Goal: Entertainment & Leisure: Consume media (video, audio)

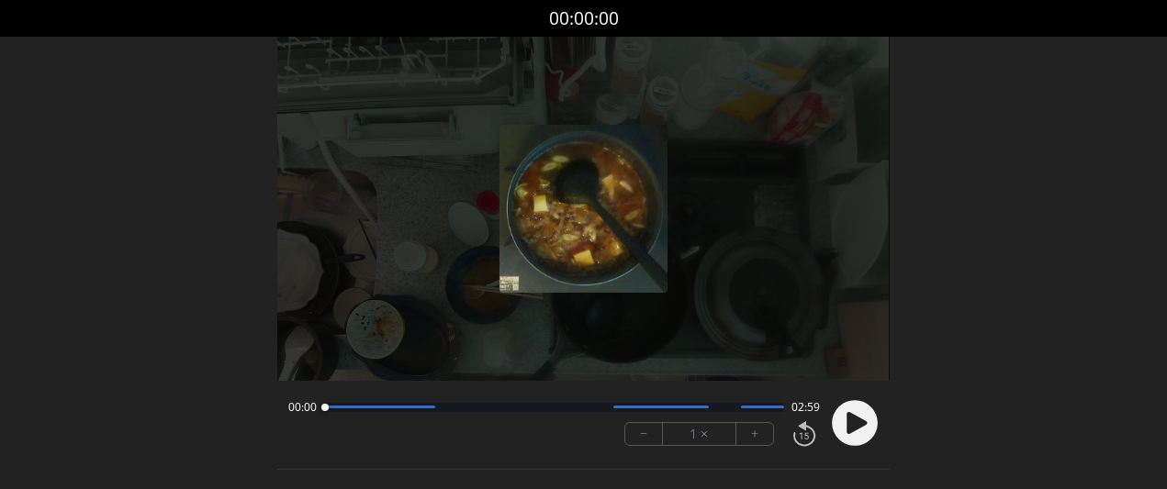
click at [764, 433] on button "+" at bounding box center [754, 434] width 37 height 22
click at [846, 426] on circle at bounding box center [855, 423] width 46 height 46
click at [747, 436] on button "+" at bounding box center [754, 434] width 37 height 22
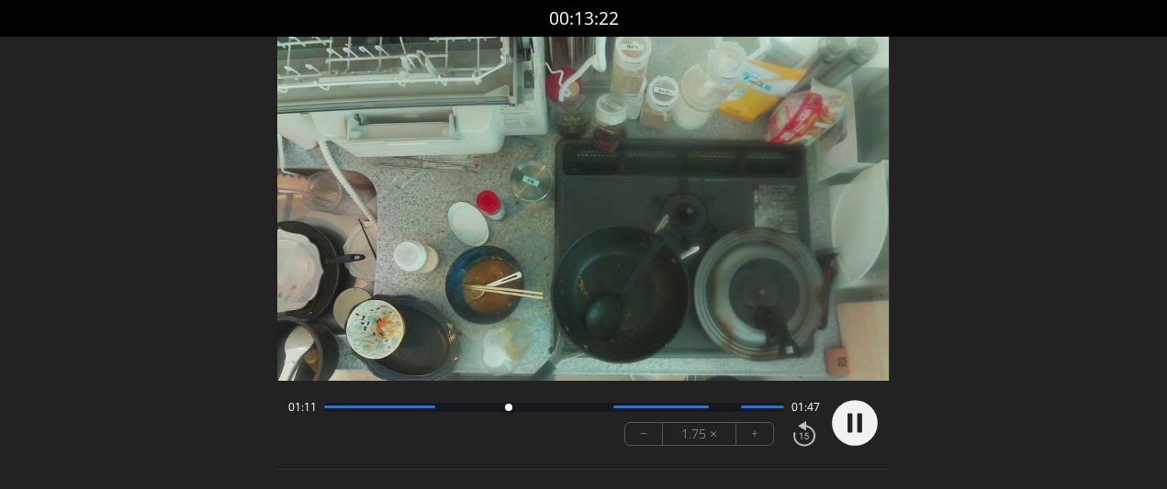
scroll to position [3, 0]
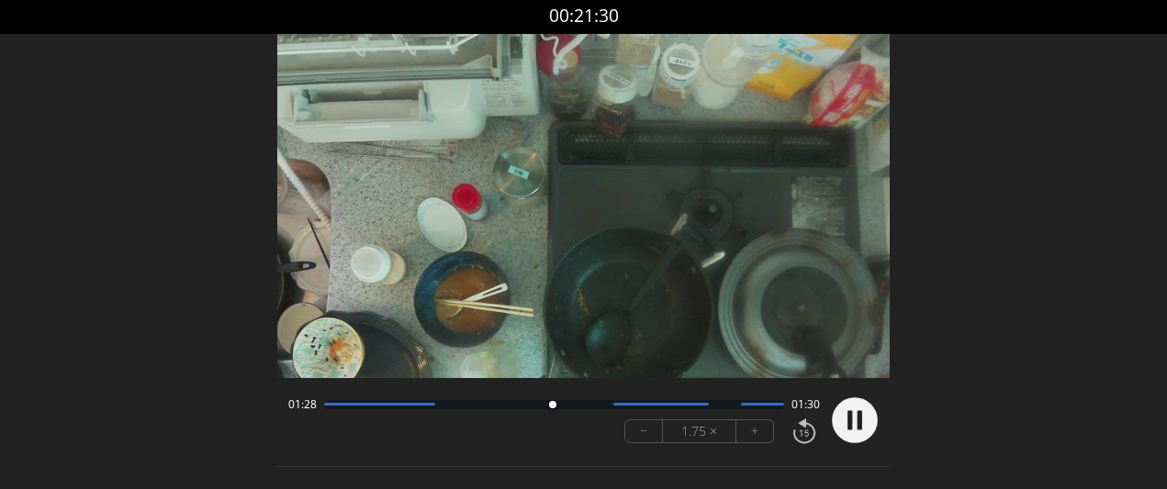
click at [747, 431] on button "+" at bounding box center [754, 432] width 37 height 22
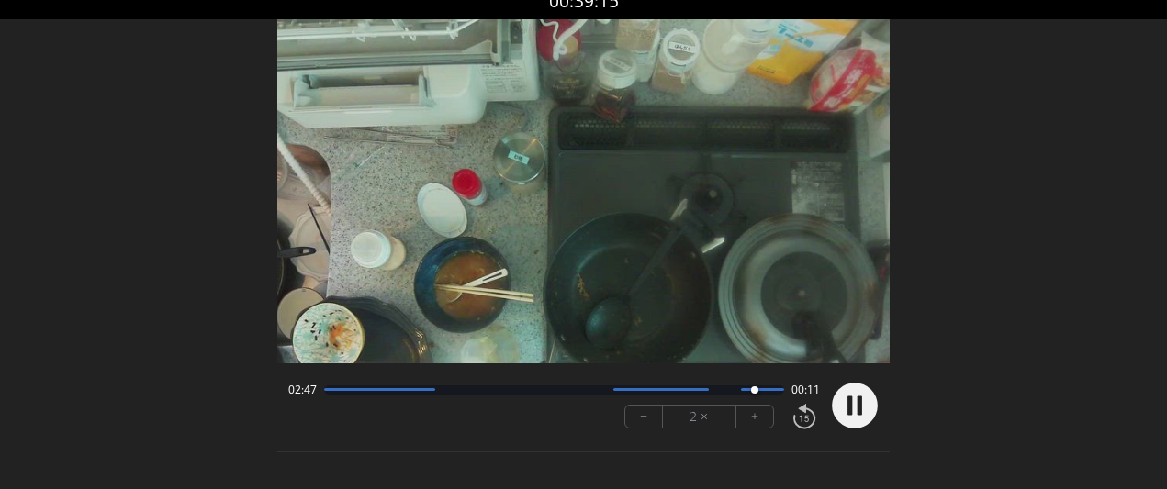
scroll to position [23, 0]
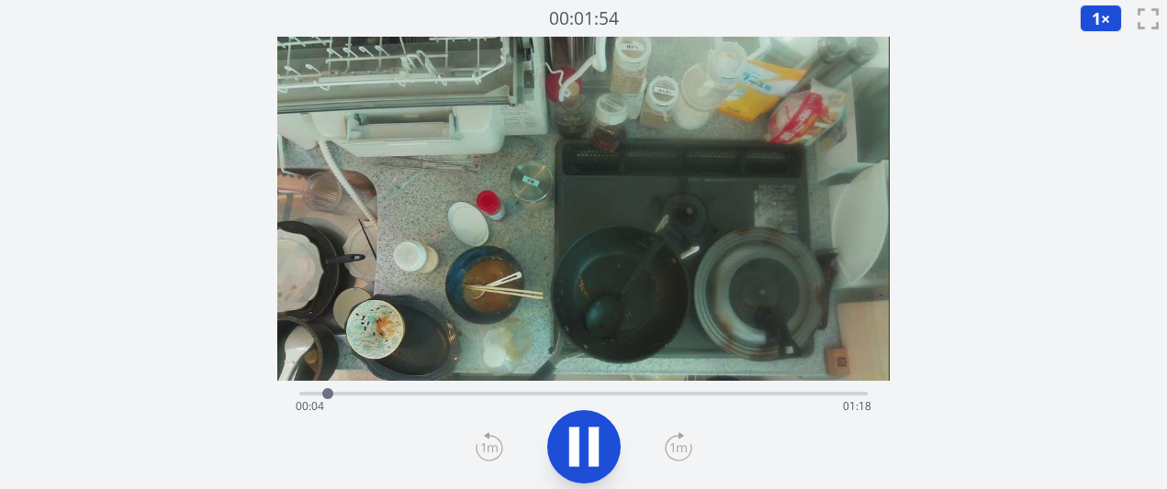
click at [668, 453] on icon at bounding box center [679, 447] width 28 height 29
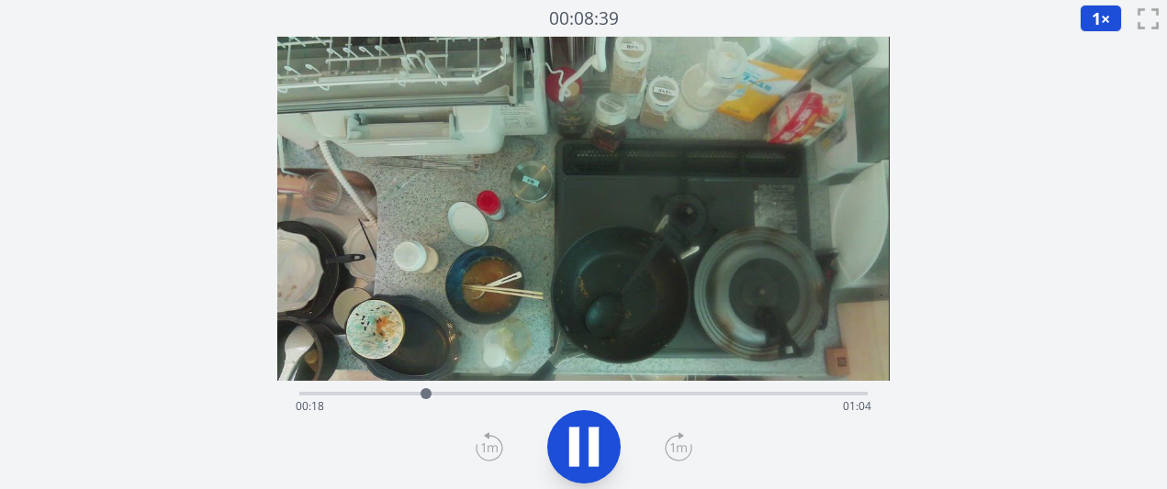
click at [668, 453] on icon at bounding box center [679, 447] width 28 height 29
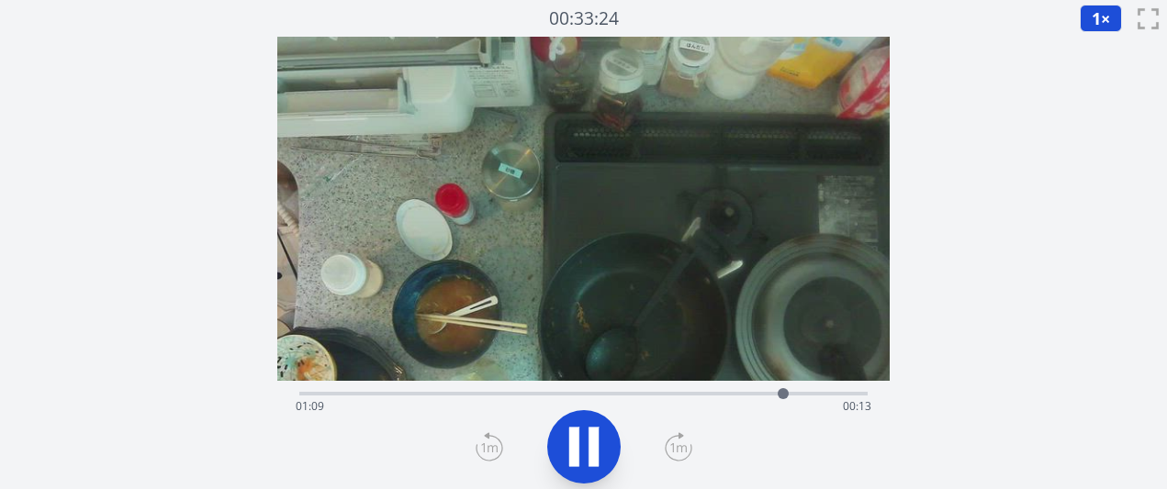
click at [691, 392] on div "経過時間: 01:09 残り時間: 00:13" at bounding box center [583, 406] width 575 height 29
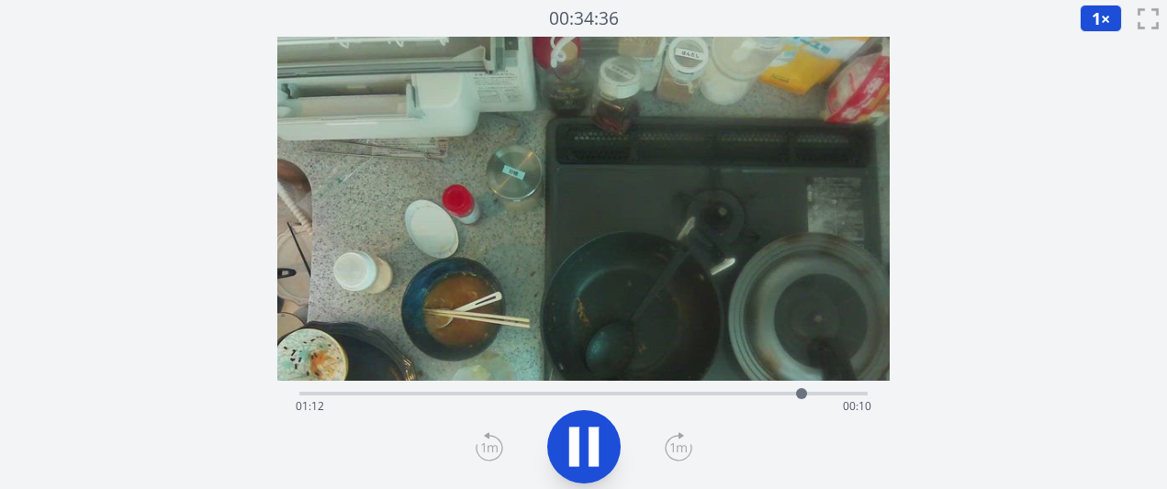
click at [644, 395] on div "経過時間: 01:12 残り時間: 00:10" at bounding box center [583, 406] width 575 height 29
click at [682, 394] on div at bounding box center [671, 394] width 28 height 28
click at [583, 453] on icon at bounding box center [583, 446] width 51 height 51
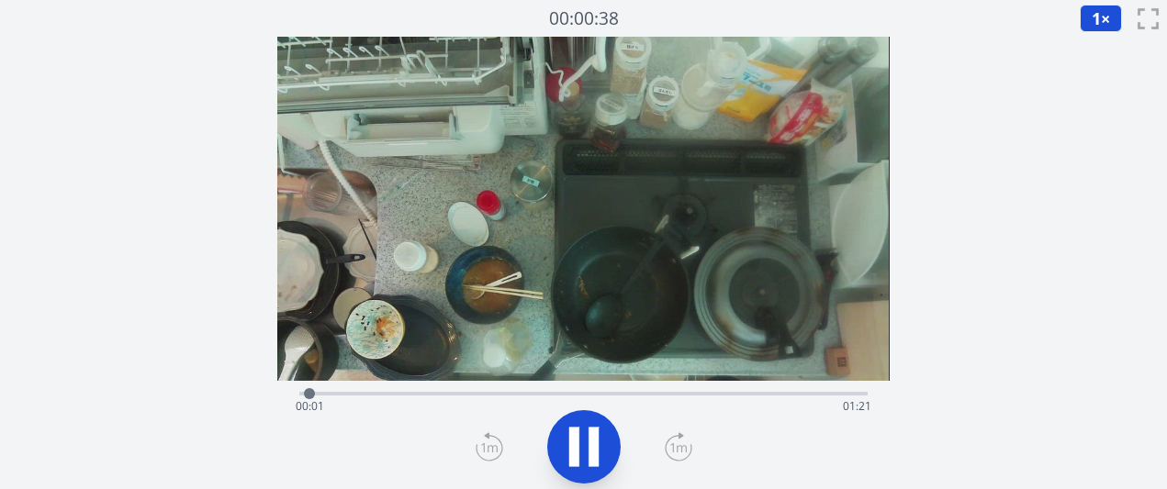
click at [660, 399] on div "経過時間: 00:01 残り時間: 01:21" at bounding box center [583, 406] width 575 height 29
click at [699, 394] on div "経過時間: 00:54 残り時間: 00:27" at bounding box center [583, 406] width 575 height 29
click at [712, 394] on div at bounding box center [704, 394] width 28 height 28
click at [722, 393] on div at bounding box center [717, 393] width 11 height 11
click at [729, 394] on div at bounding box center [728, 393] width 11 height 11
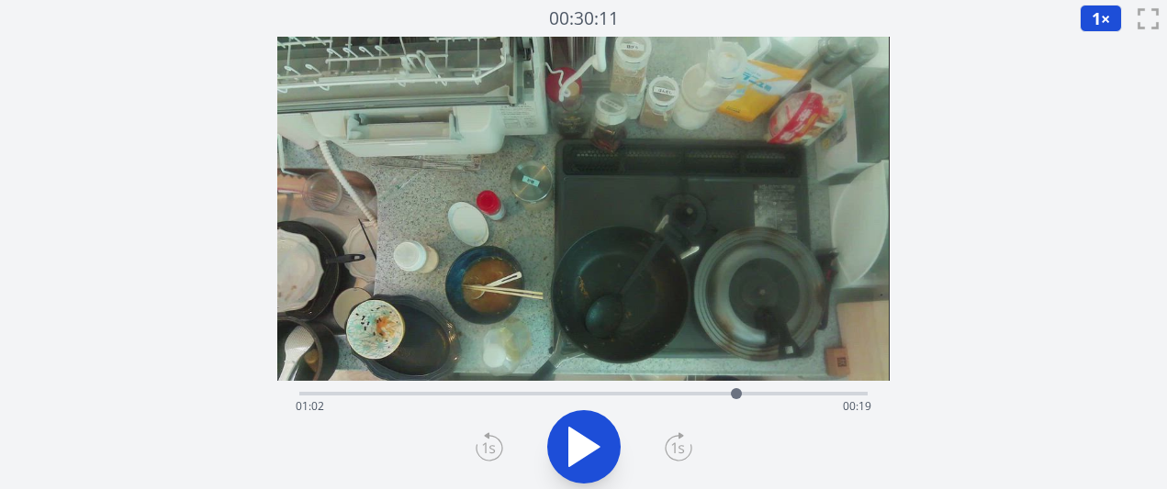
click at [733, 394] on div at bounding box center [736, 393] width 11 height 11
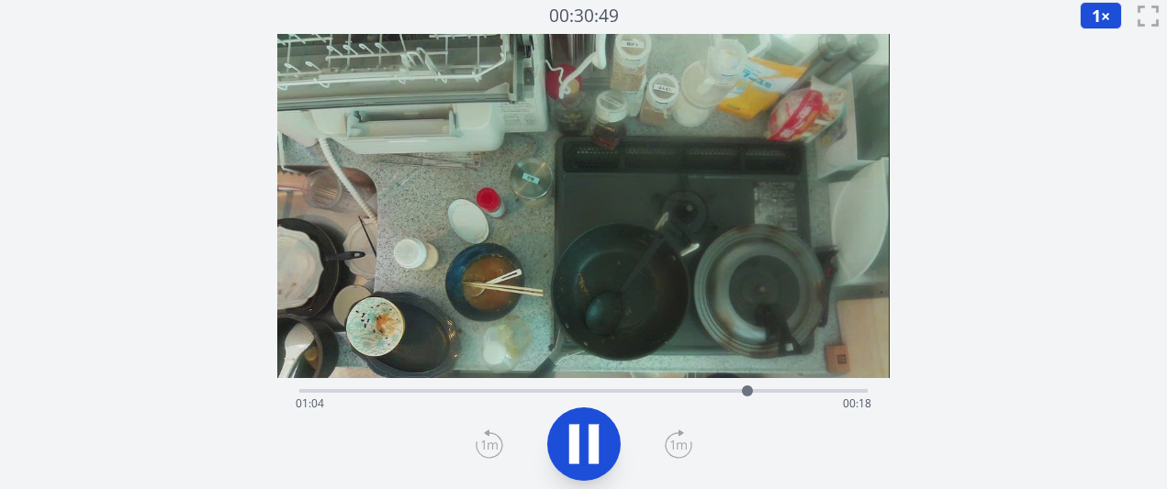
click at [589, 471] on button at bounding box center [583, 444] width 73 height 73
click at [743, 388] on div at bounding box center [753, 391] width 28 height 28
click at [737, 388] on div at bounding box center [742, 391] width 11 height 11
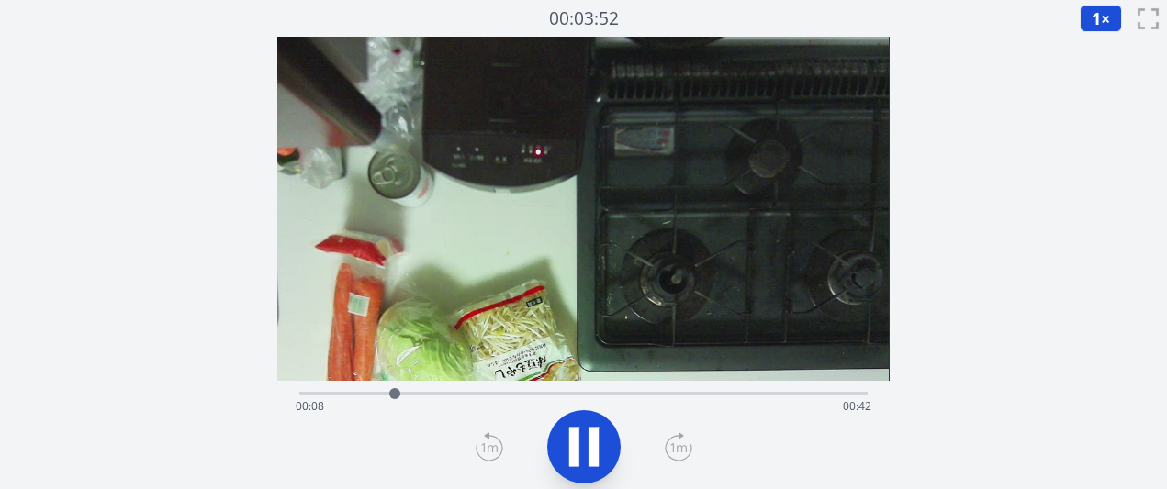
click at [669, 451] on icon at bounding box center [679, 447] width 28 height 29
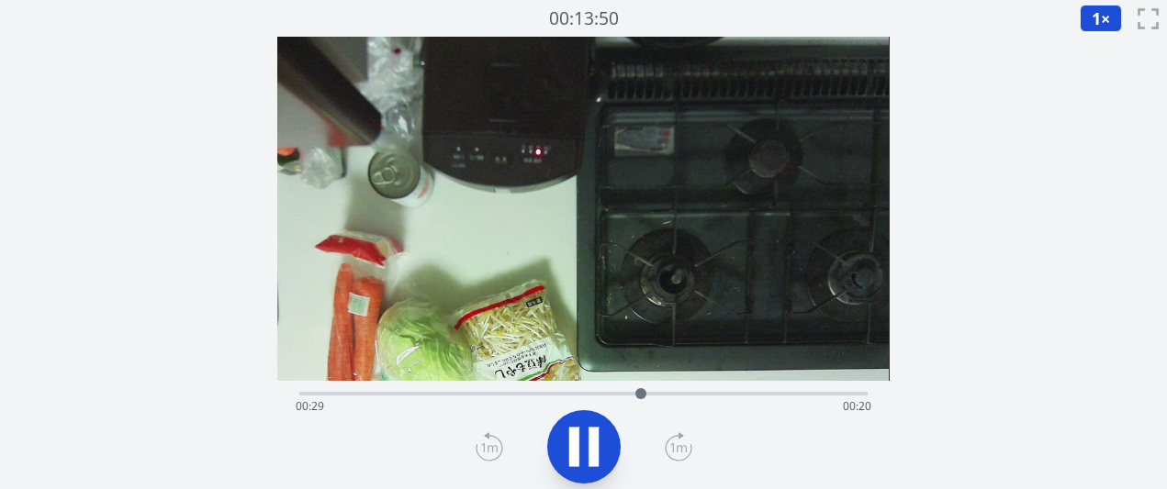
click at [674, 448] on icon at bounding box center [679, 447] width 28 height 29
click at [476, 392] on div "経過時間: 00:41 残り時間: 00:08" at bounding box center [583, 406] width 575 height 29
click at [675, 446] on icon at bounding box center [679, 447] width 28 height 29
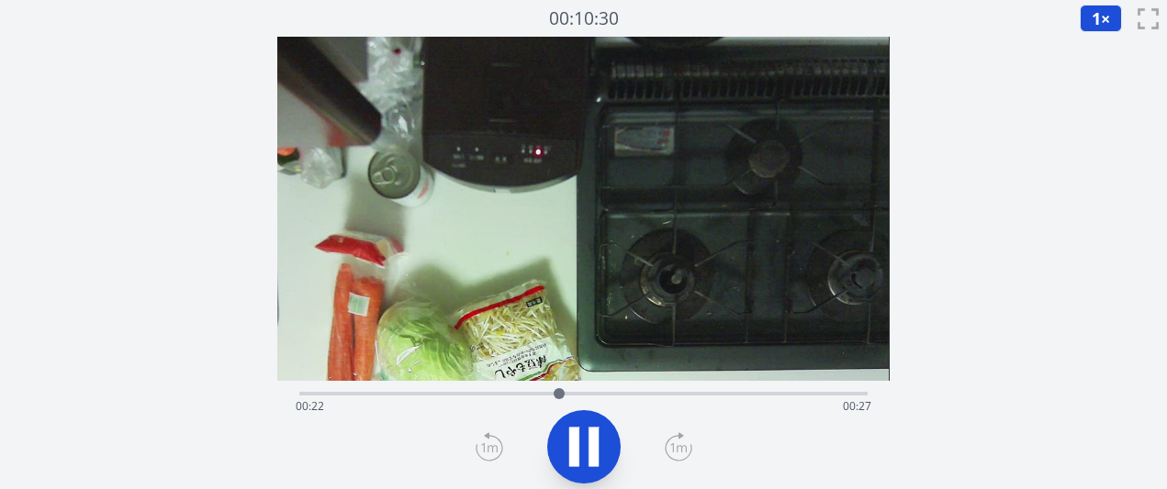
click at [675, 446] on icon at bounding box center [679, 447] width 28 height 29
click at [593, 458] on icon at bounding box center [594, 446] width 10 height 39
click at [664, 399] on div "経過時間: 00:43 残り時間: 00:06" at bounding box center [583, 406] width 575 height 29
click at [581, 453] on icon at bounding box center [584, 447] width 30 height 39
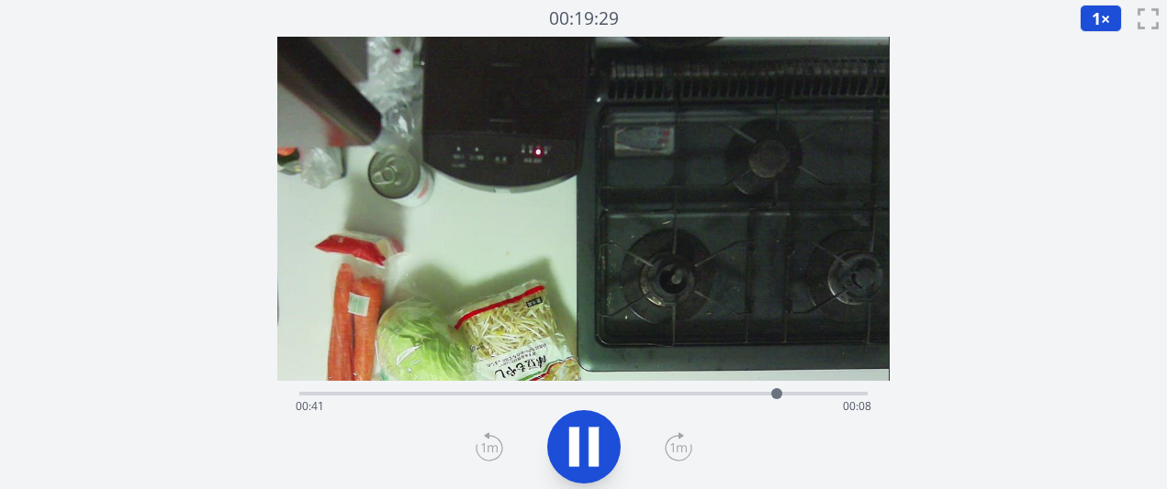
click at [579, 389] on div "経過時間: 00:41 残り時間: 00:08" at bounding box center [583, 392] width 568 height 22
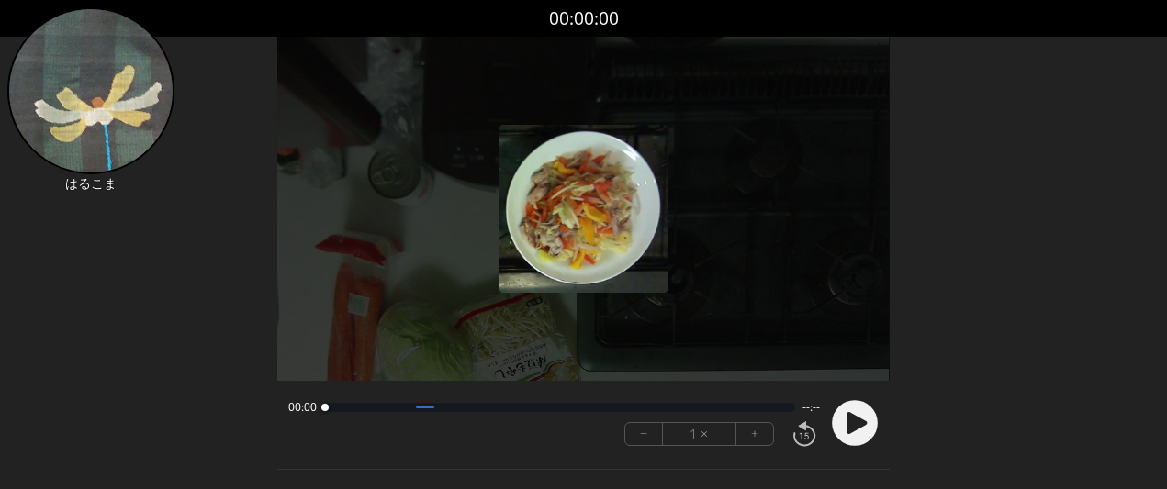
click at [768, 429] on button "+" at bounding box center [754, 434] width 37 height 22
click at [842, 428] on circle at bounding box center [855, 423] width 46 height 46
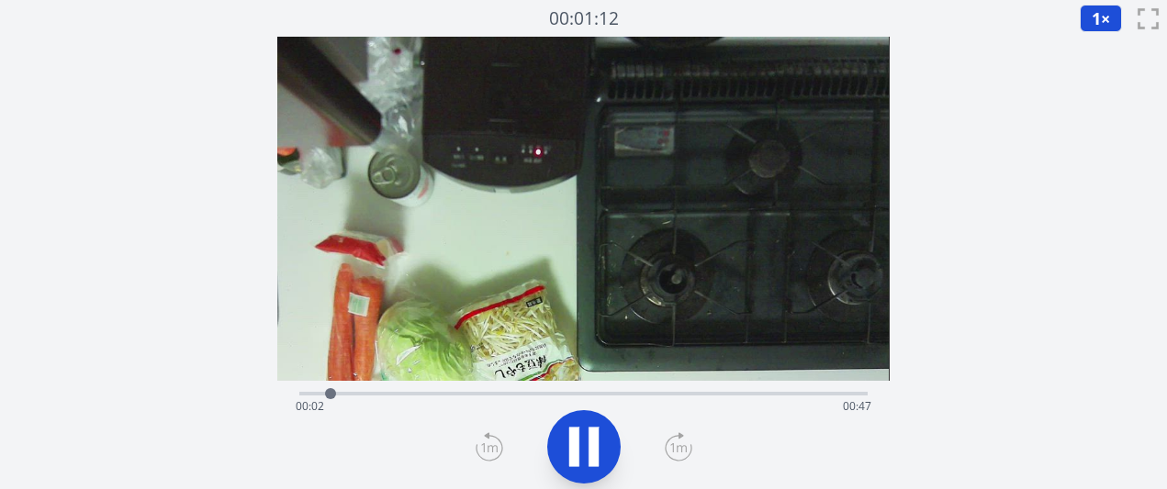
click at [559, 399] on div "経過時間: 00:02 残り時間: 00:47" at bounding box center [583, 406] width 575 height 29
click at [596, 399] on div "経過時間: 00:23 残り時間: 00:27" at bounding box center [583, 406] width 575 height 29
click at [646, 399] on div "経過時間: 00:26 残り時間: 00:24" at bounding box center [583, 406] width 575 height 29
click at [729, 395] on div "経過時間: 00:31 残り時間: 00:19" at bounding box center [583, 406] width 575 height 29
click at [594, 439] on icon at bounding box center [594, 446] width 10 height 39
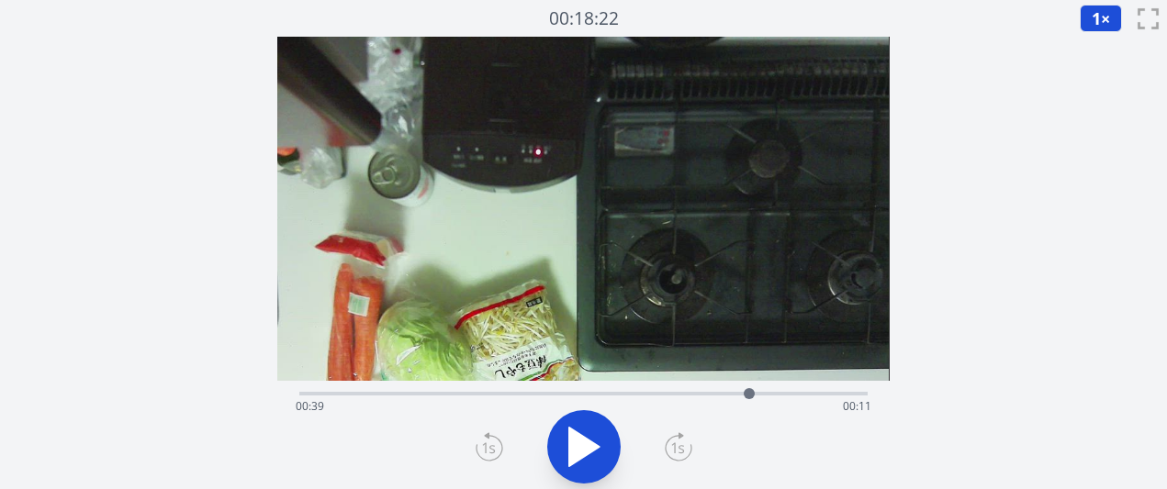
click at [736, 389] on div at bounding box center [750, 394] width 28 height 28
